Goal: Navigation & Orientation: Find specific page/section

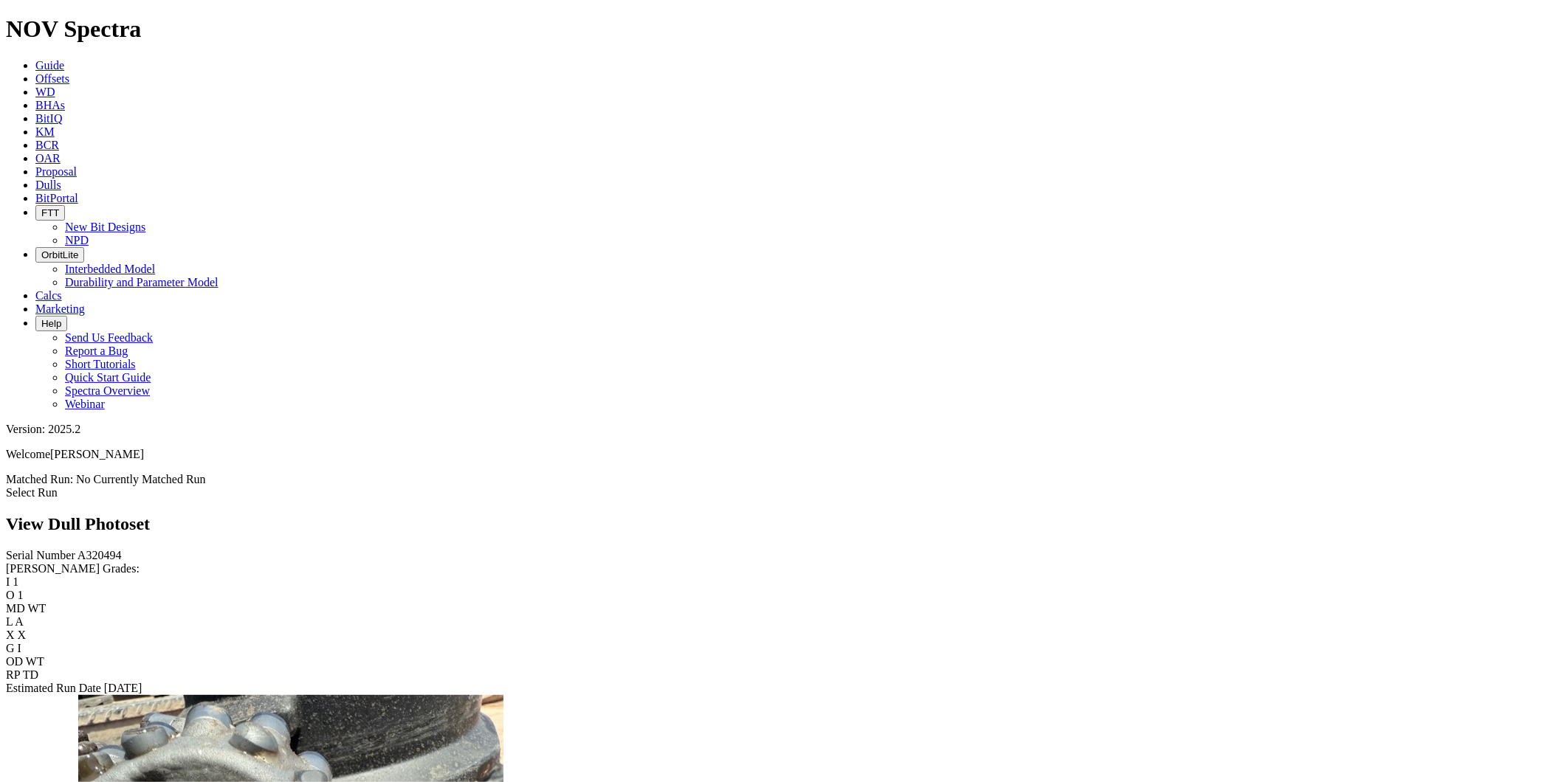
scroll to position [2345, 0]
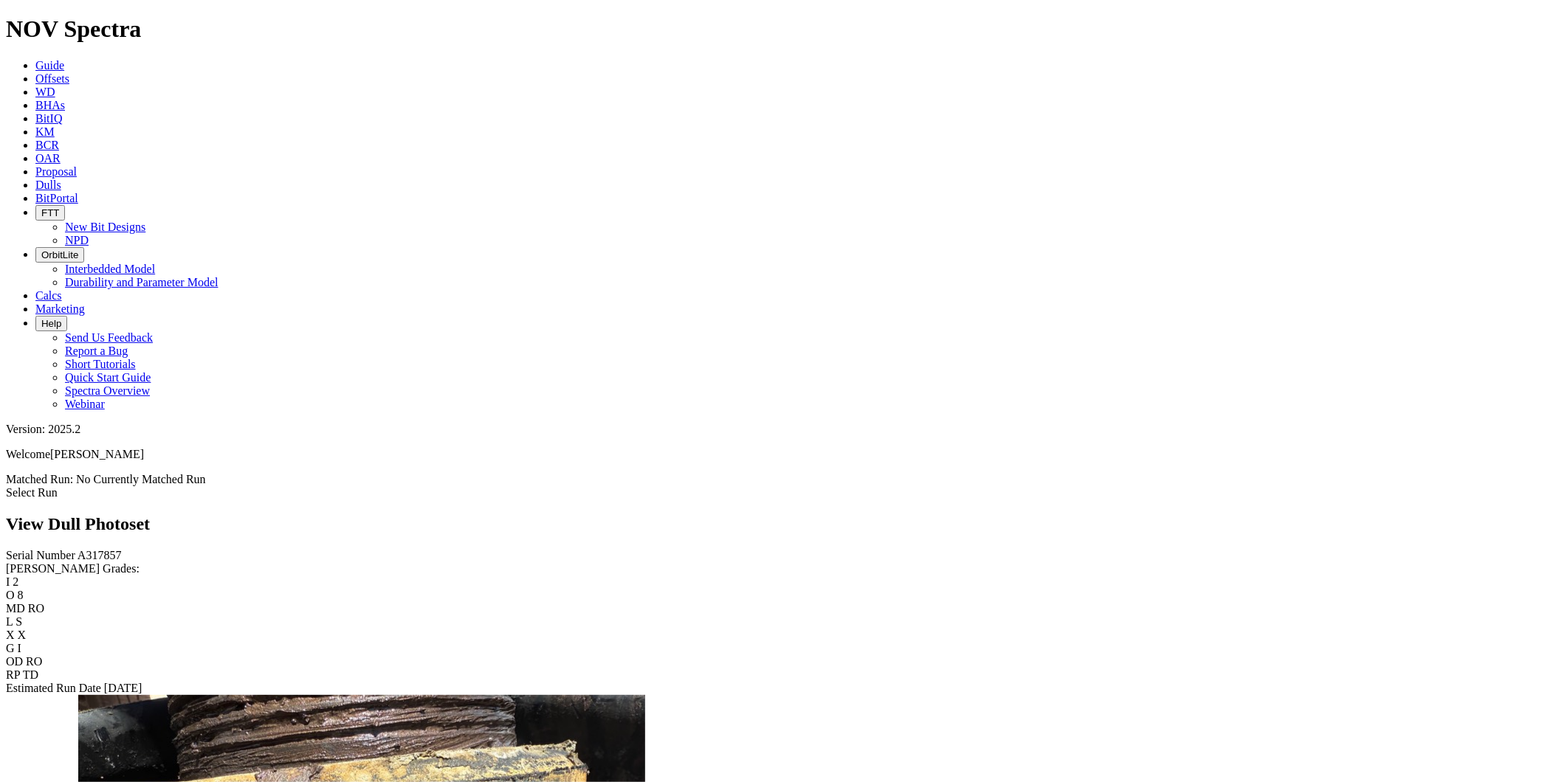
scroll to position [1510, 0]
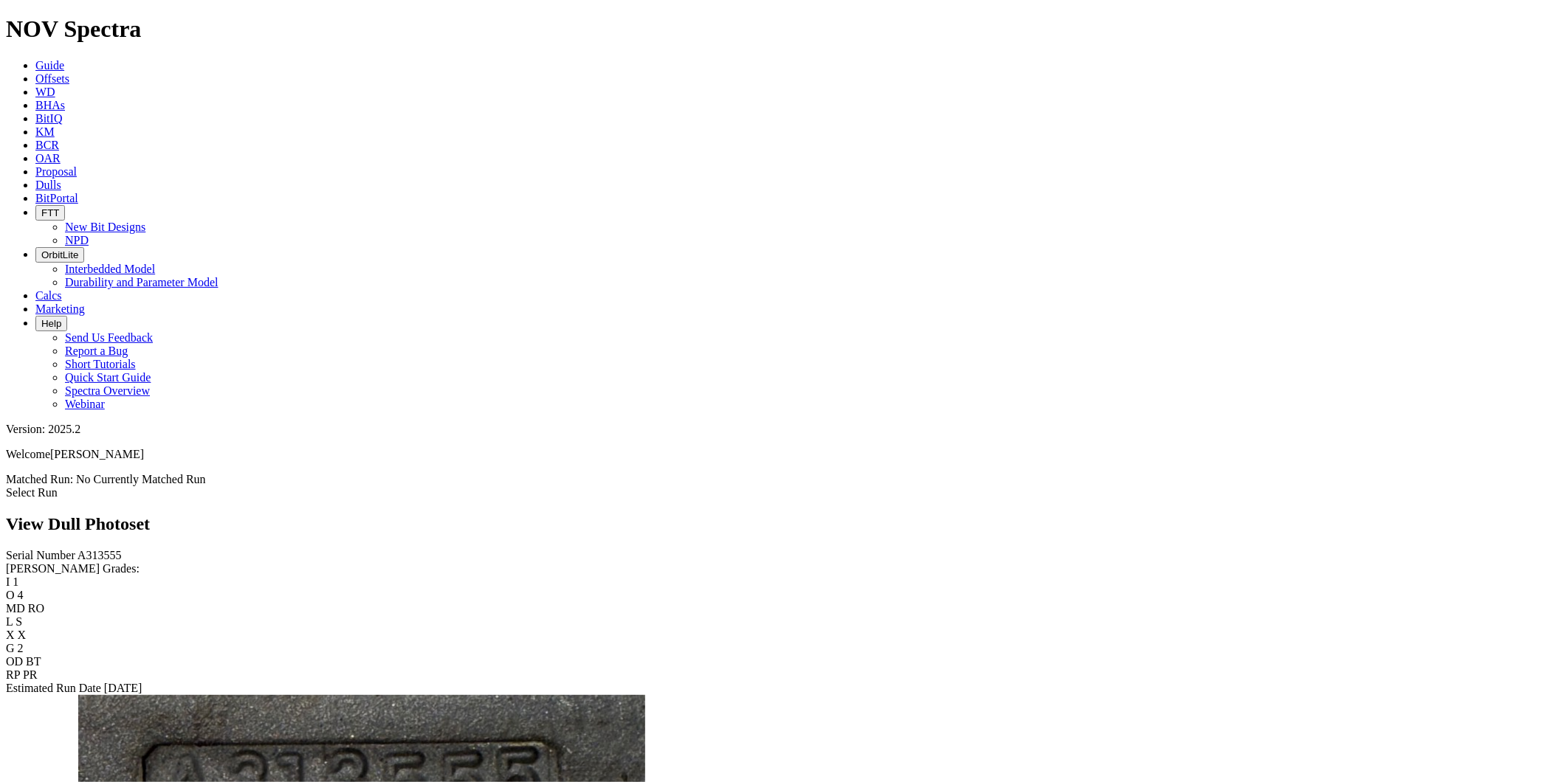
scroll to position [1721, 0]
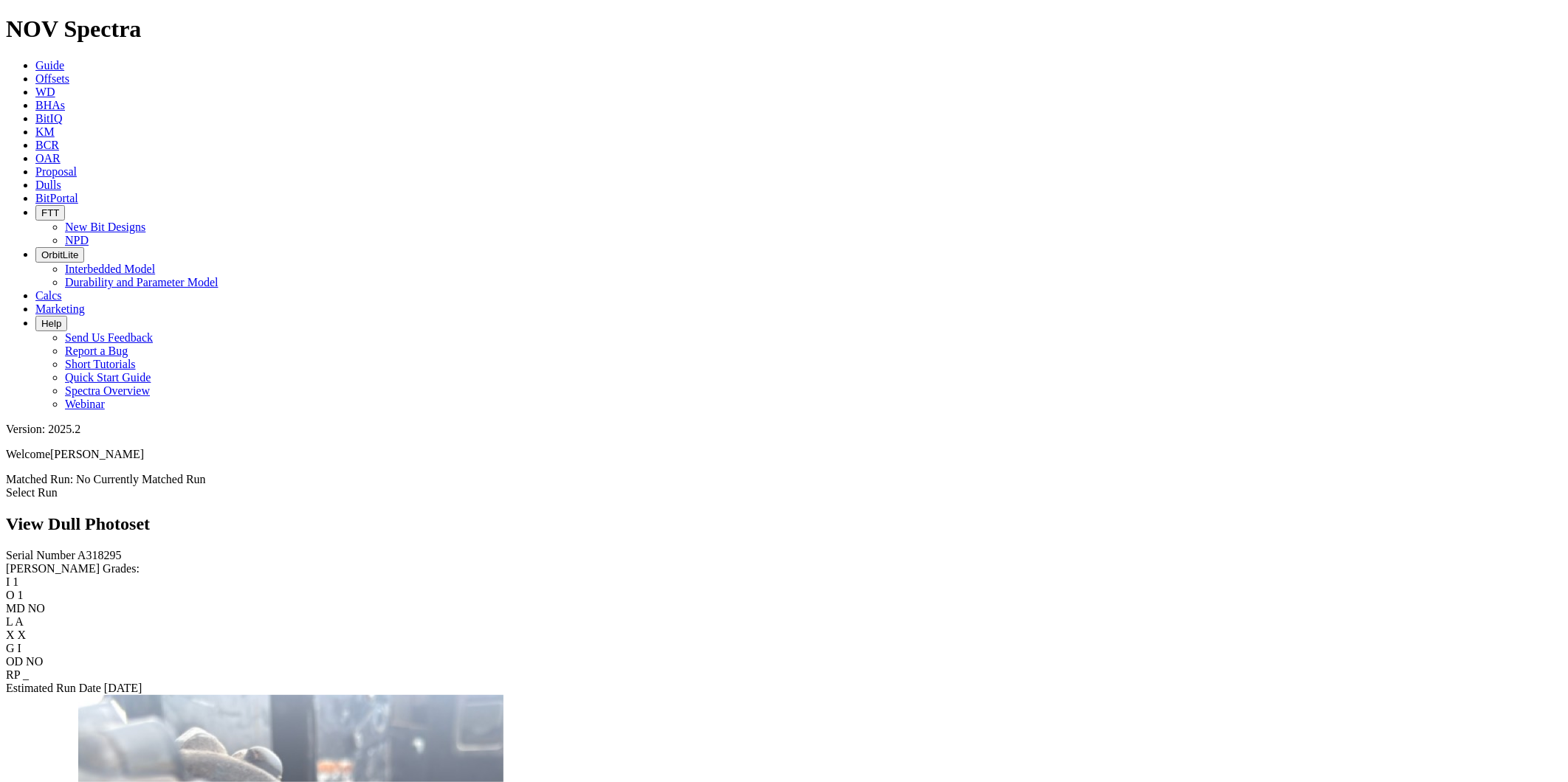
scroll to position [3333, 0]
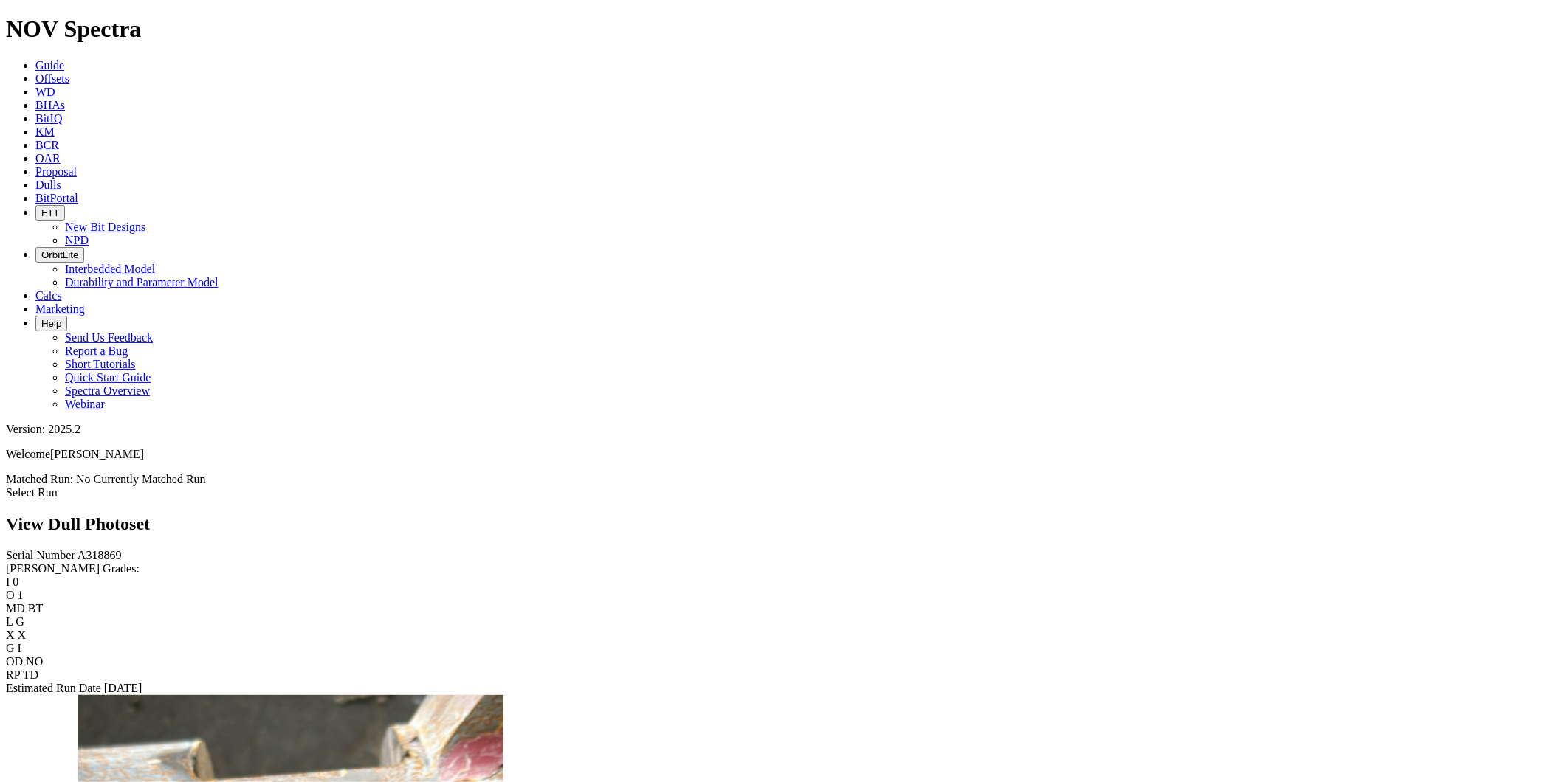
scroll to position [1967, 0]
